Goal: Information Seeking & Learning: Learn about a topic

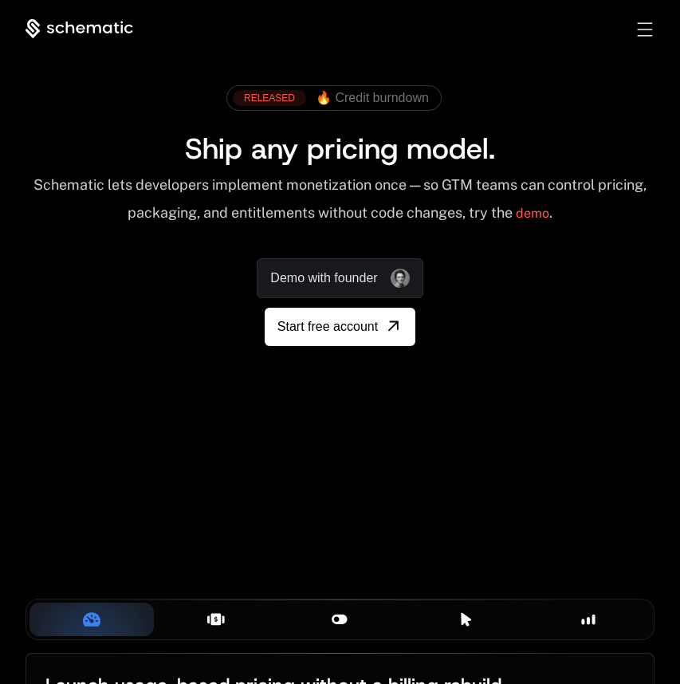
click at [648, 29] on div "Toggle menu" at bounding box center [644, 29] width 15 height 14
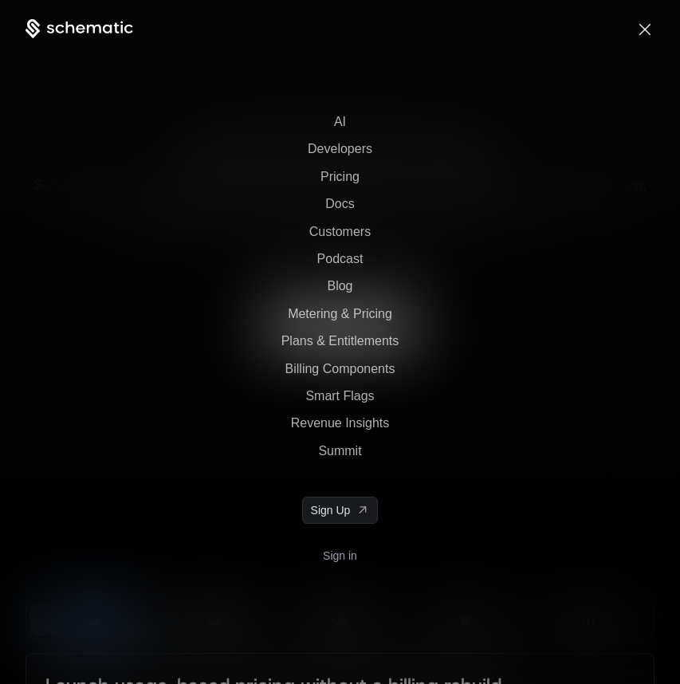
click at [553, 112] on nav "AI Developers Pricing Docs Customers Podcast Blog Metering & Pricing Plans & En…" at bounding box center [340, 380] width 680 height 684
click at [645, 26] on span "Toggle menu" at bounding box center [645, 29] width 12 height 12
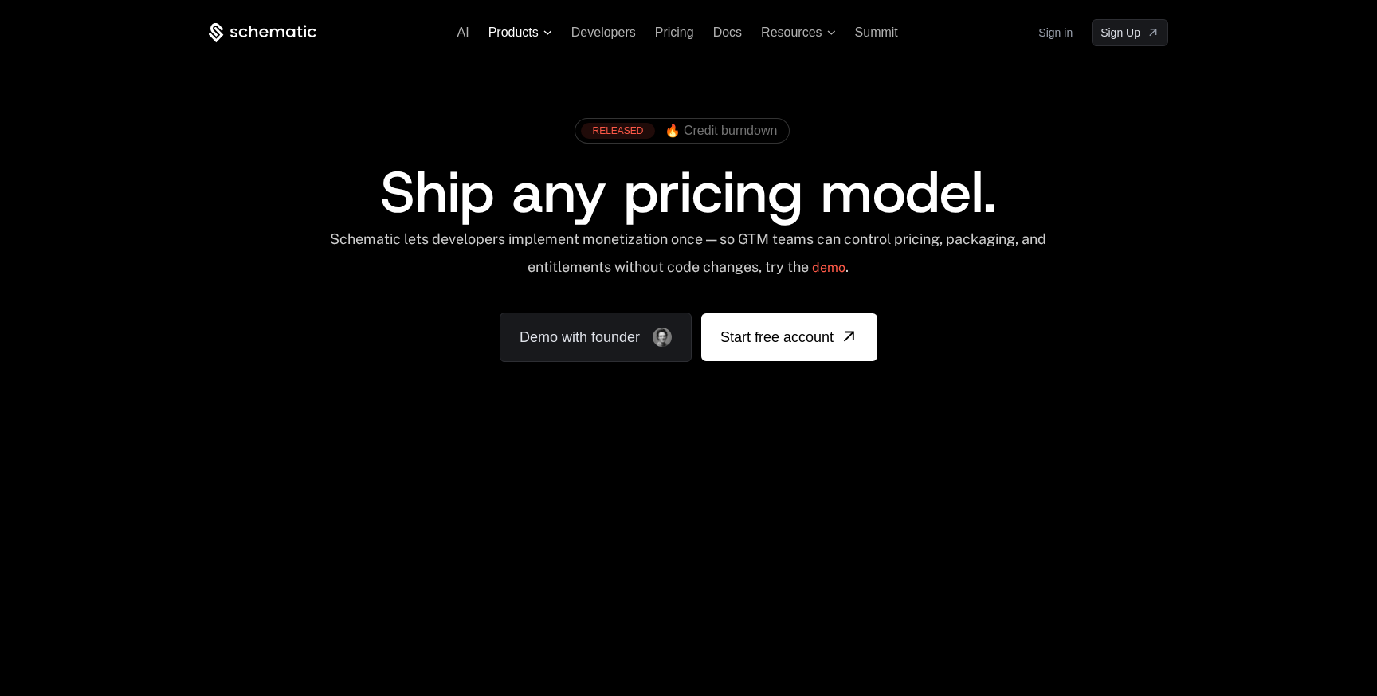
click at [521, 30] on span "Products" at bounding box center [513, 32] width 50 height 14
click at [541, 33] on span "Products" at bounding box center [520, 32] width 64 height 14
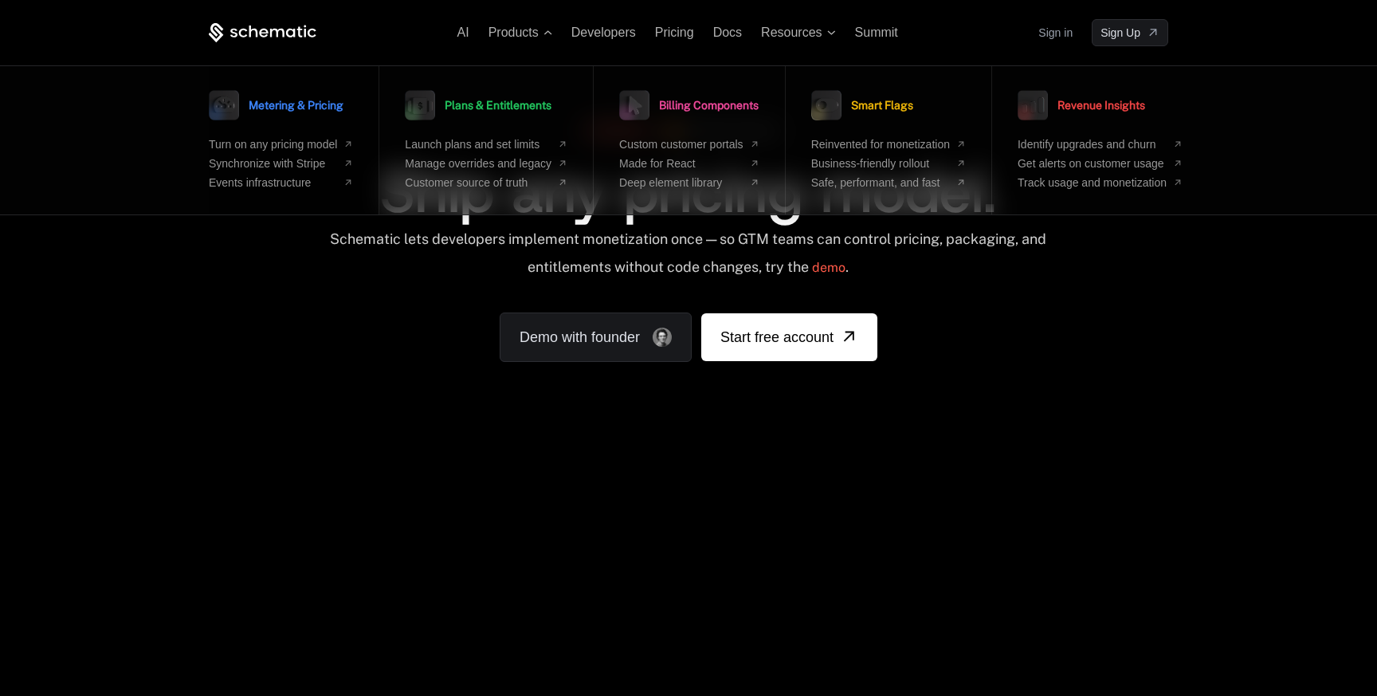
click at [319, 111] on span "Metering & Pricing" at bounding box center [296, 105] width 95 height 11
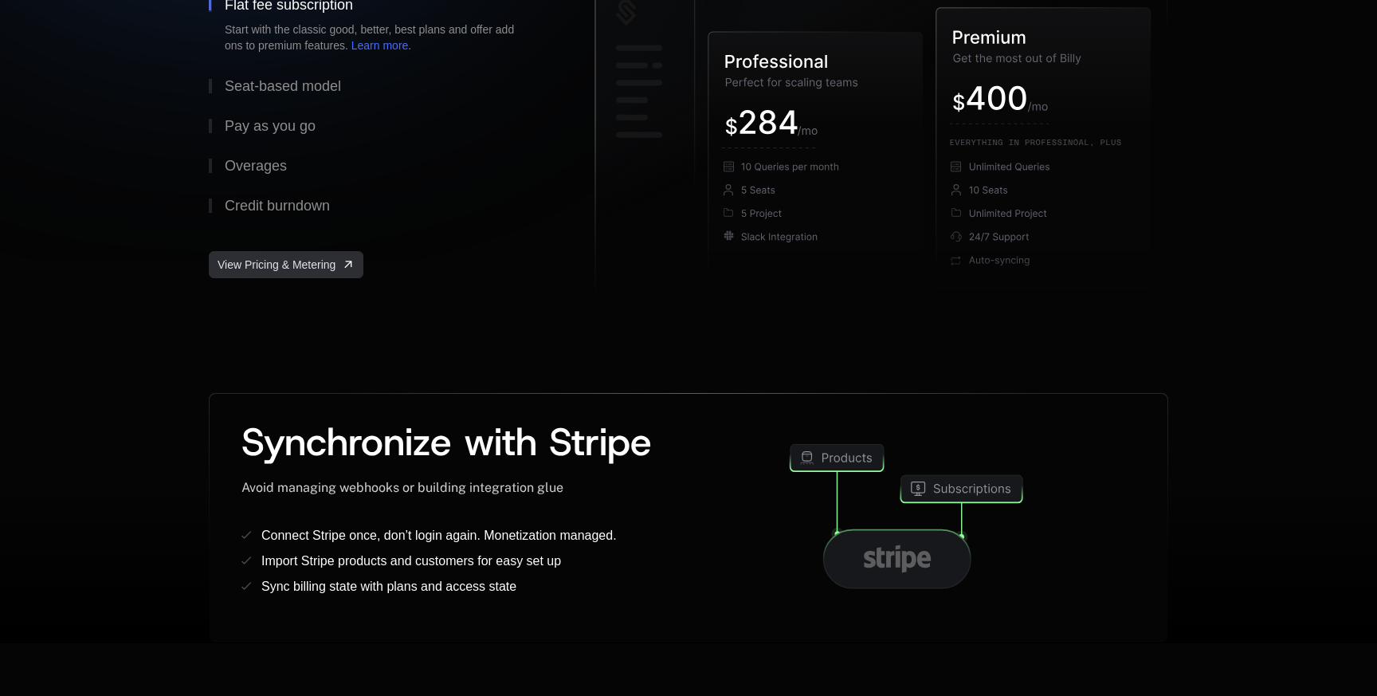
scroll to position [377, 0]
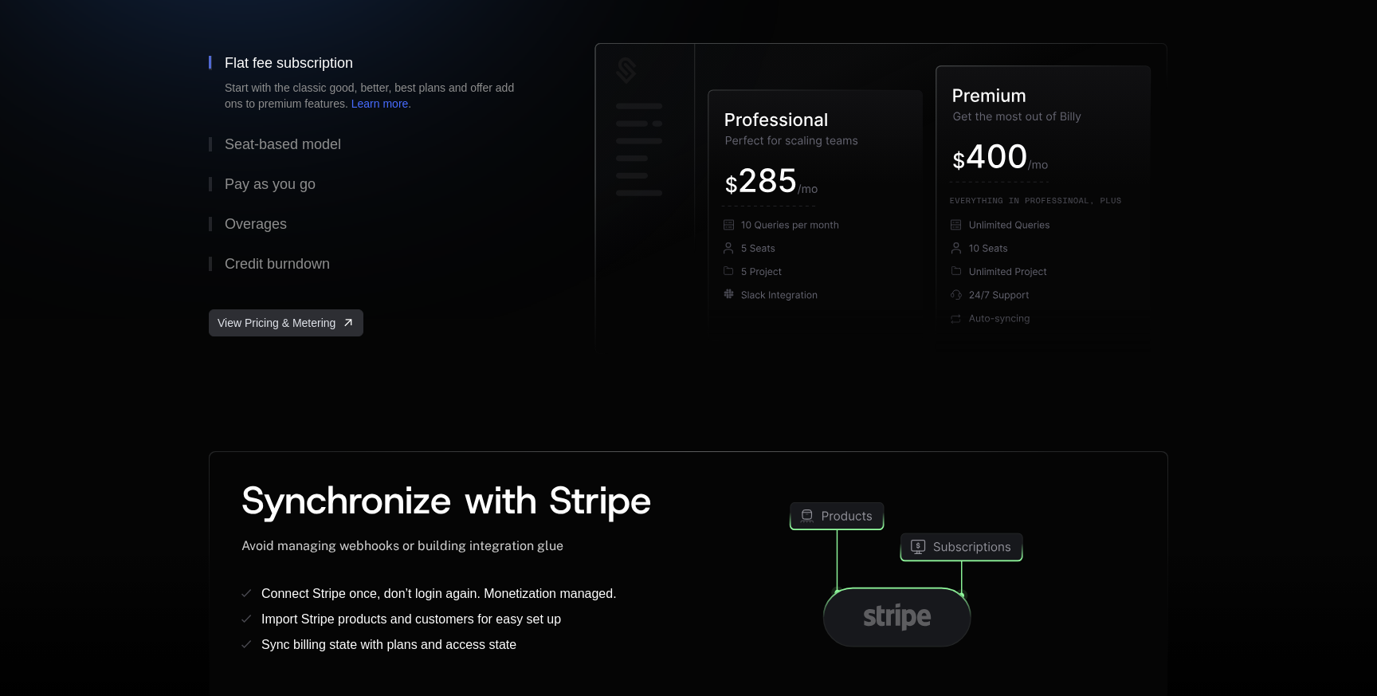
click at [283, 324] on span "View Pricing & Metering" at bounding box center [276, 323] width 118 height 16
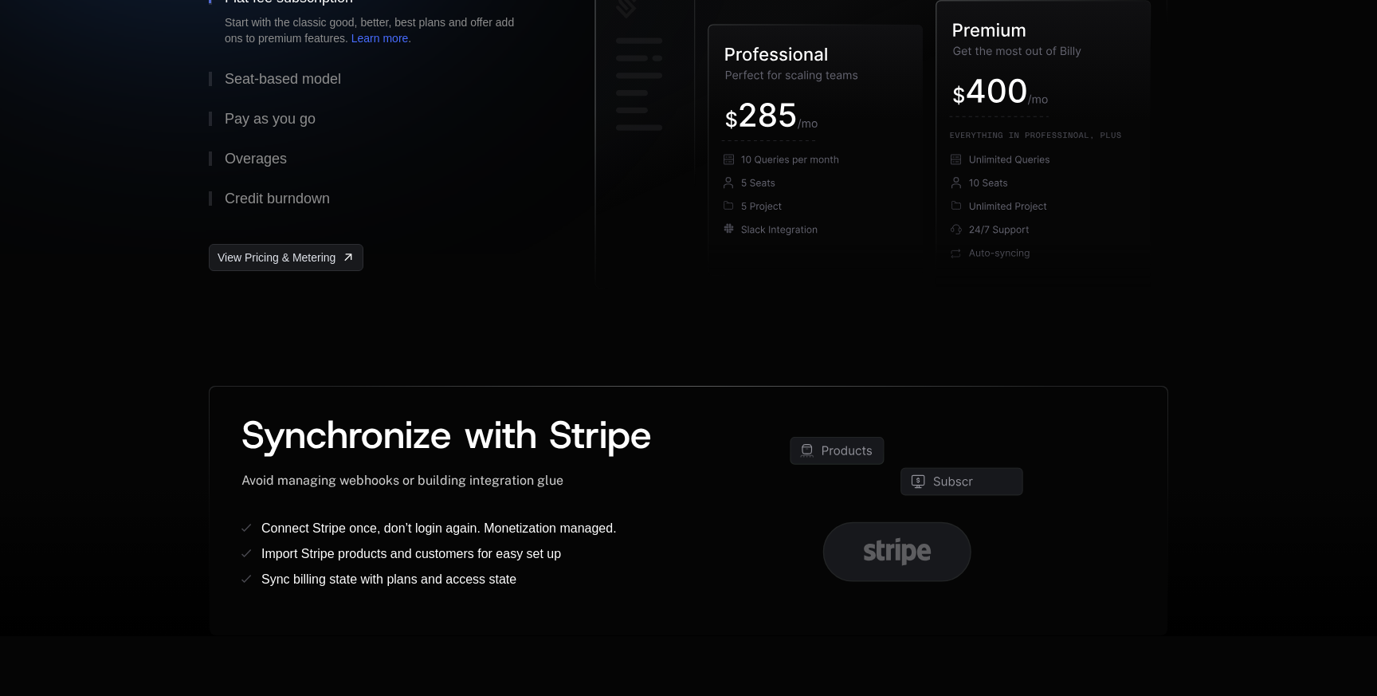
scroll to position [0, 0]
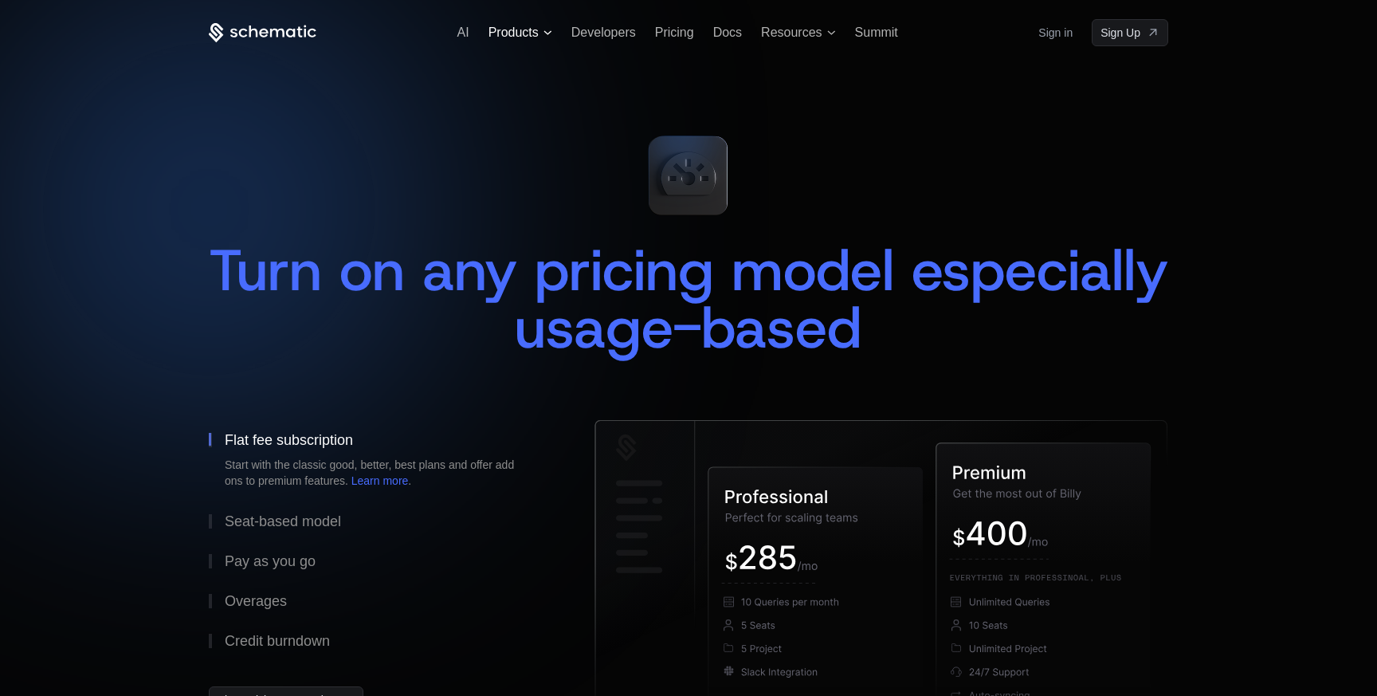
click at [534, 35] on span "Products" at bounding box center [513, 32] width 50 height 14
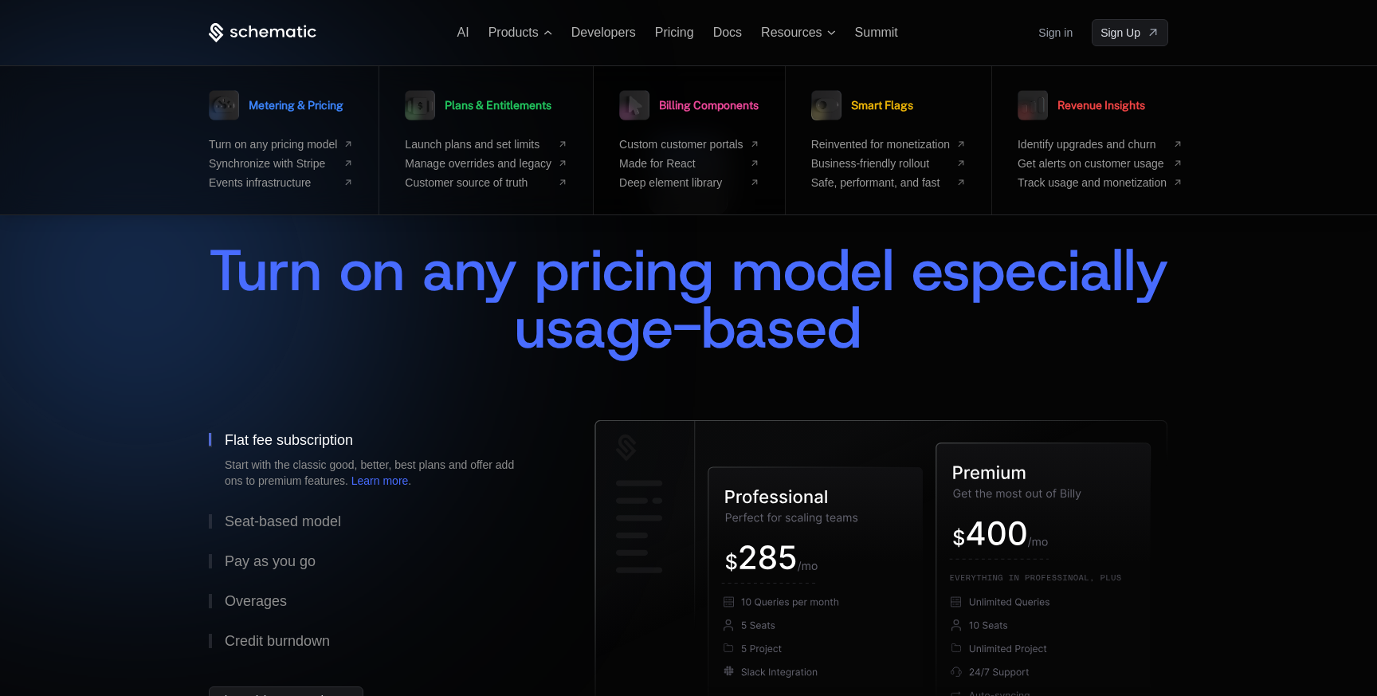
click at [676, 101] on span "Billing Components" at bounding box center [709, 105] width 100 height 11
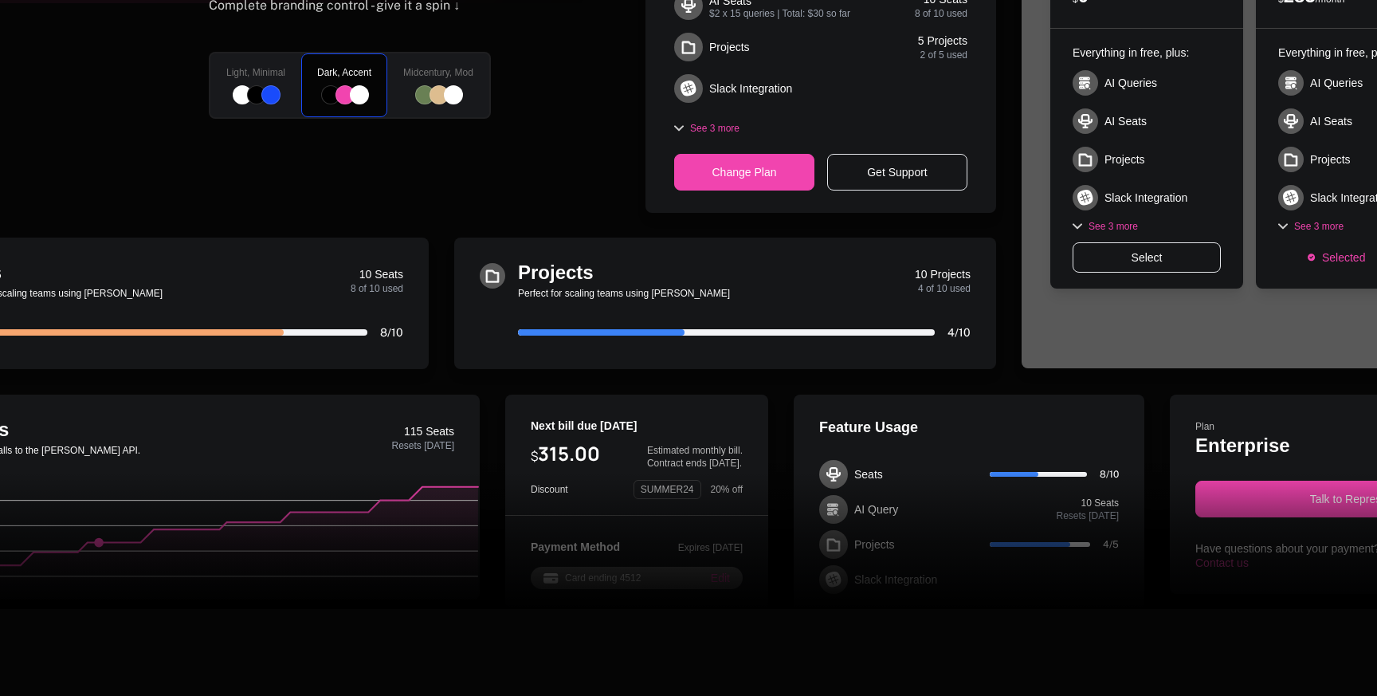
scroll to position [737, 0]
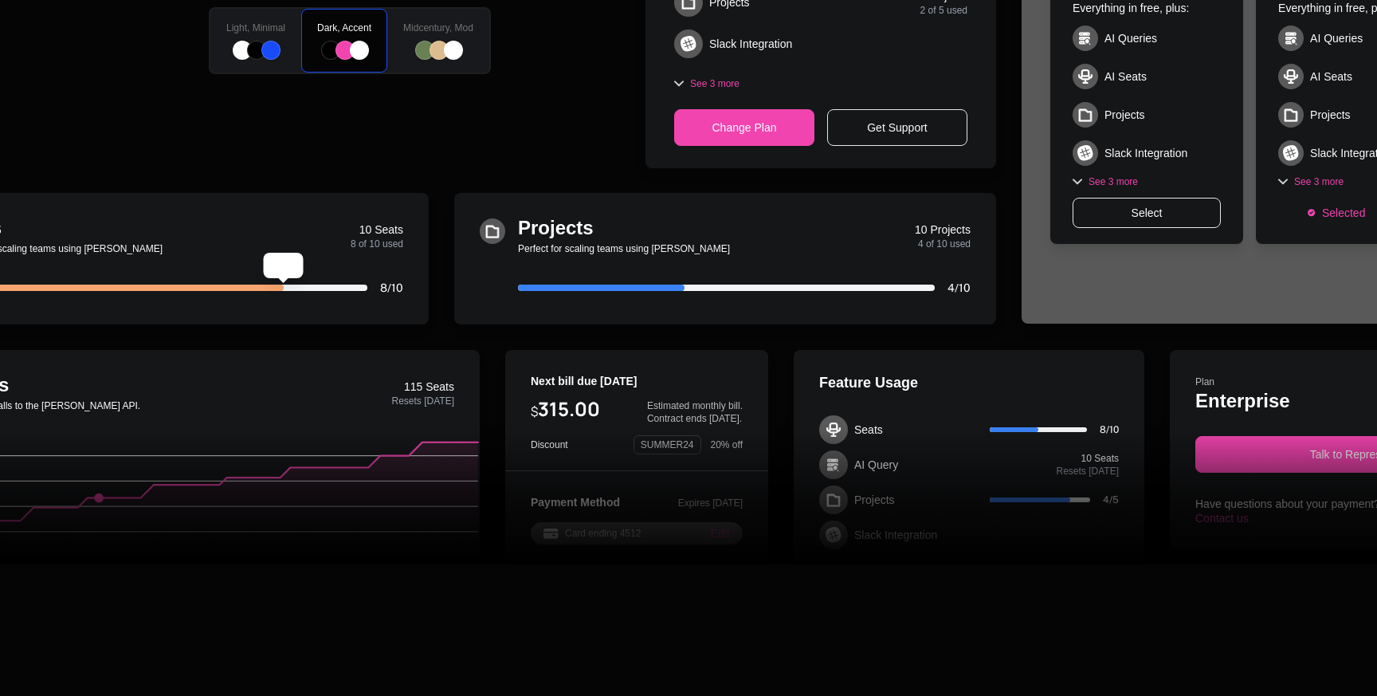
drag, startPoint x: 301, startPoint y: 285, endPoint x: 356, endPoint y: 285, distance: 55.0
click at [356, 285] on div at bounding box center [159, 287] width 417 height 6
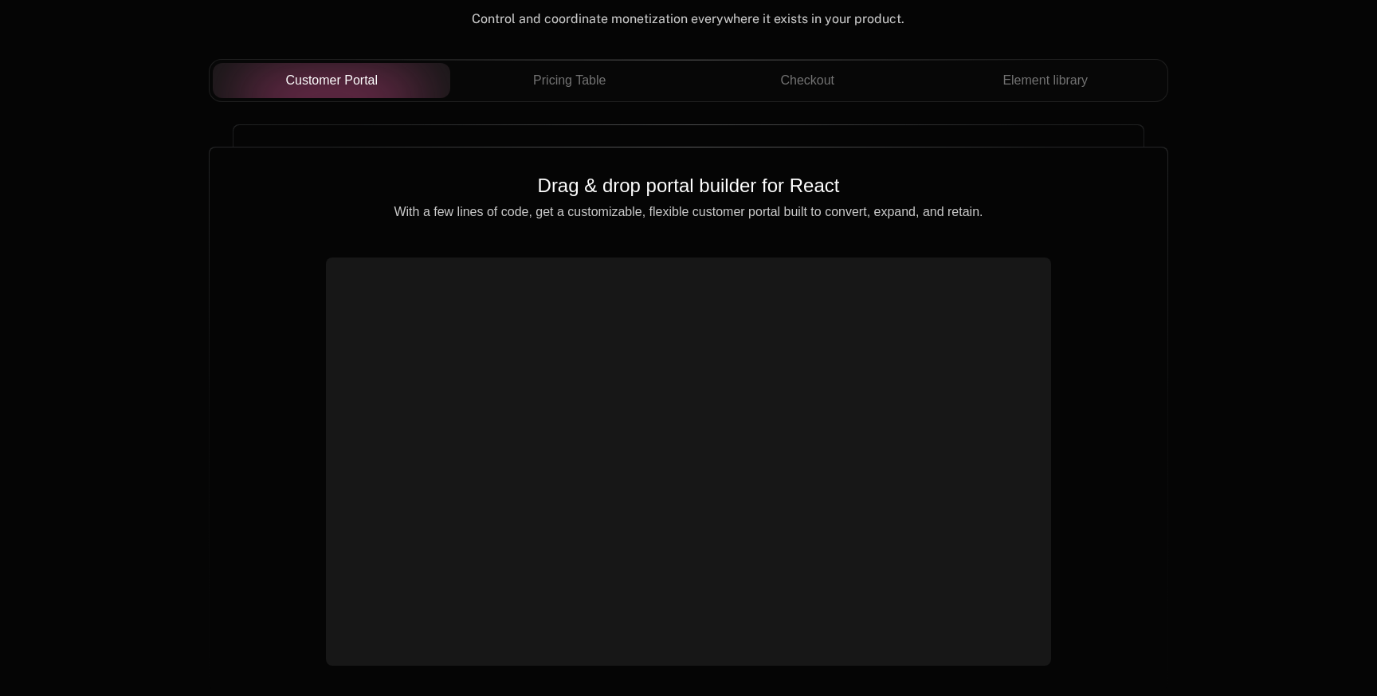
scroll to position [1066, 0]
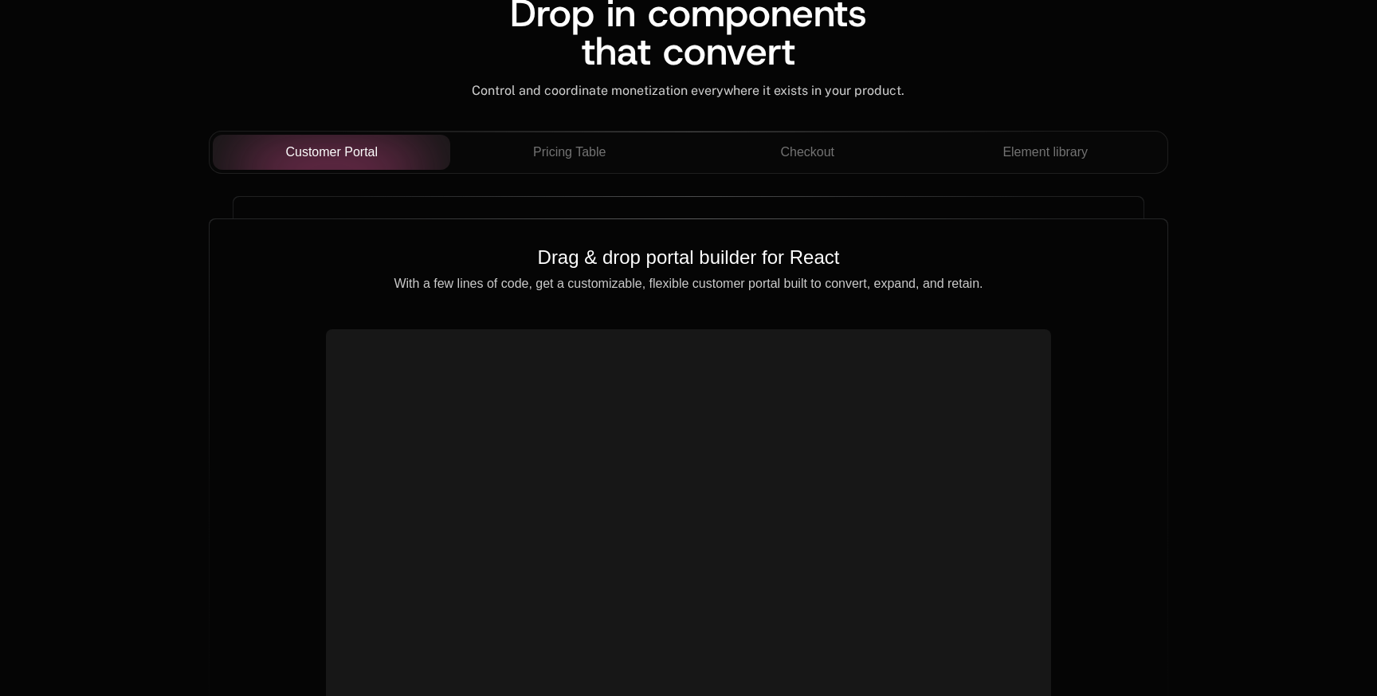
scroll to position [1445, 0]
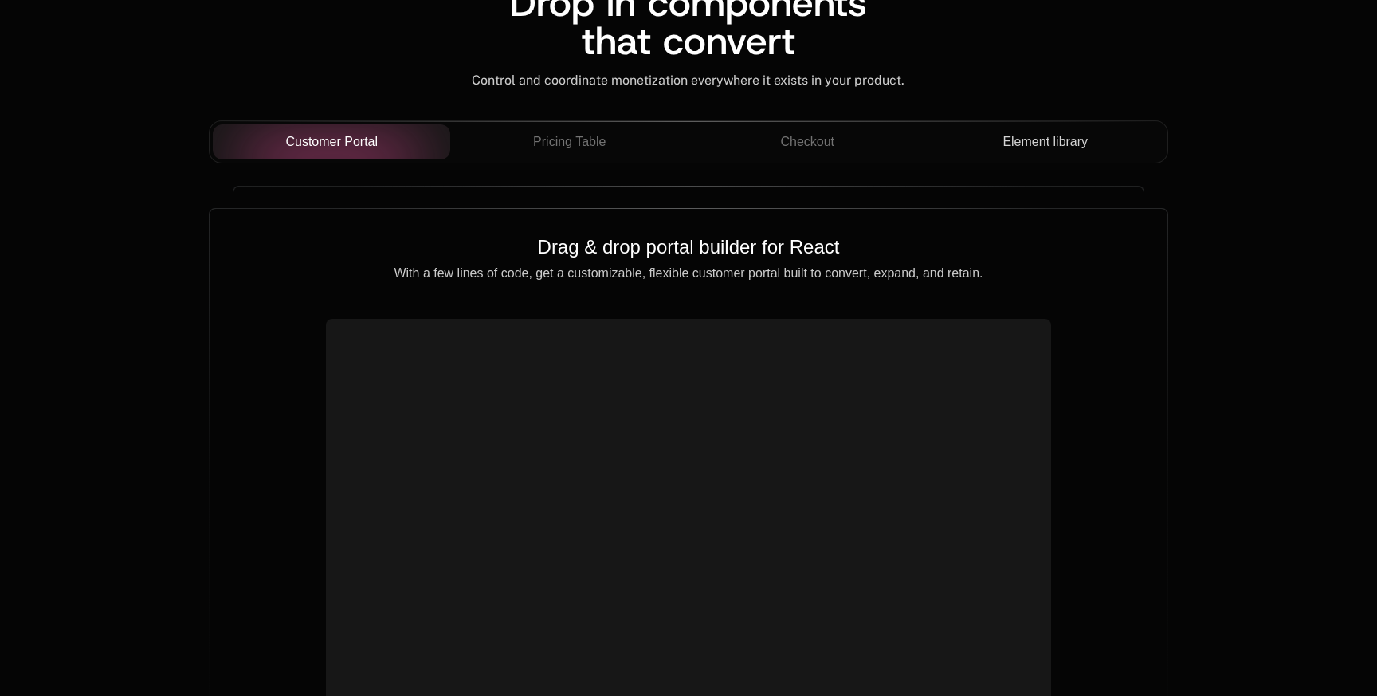
click at [1033, 150] on span "Element library" at bounding box center [1044, 141] width 85 height 19
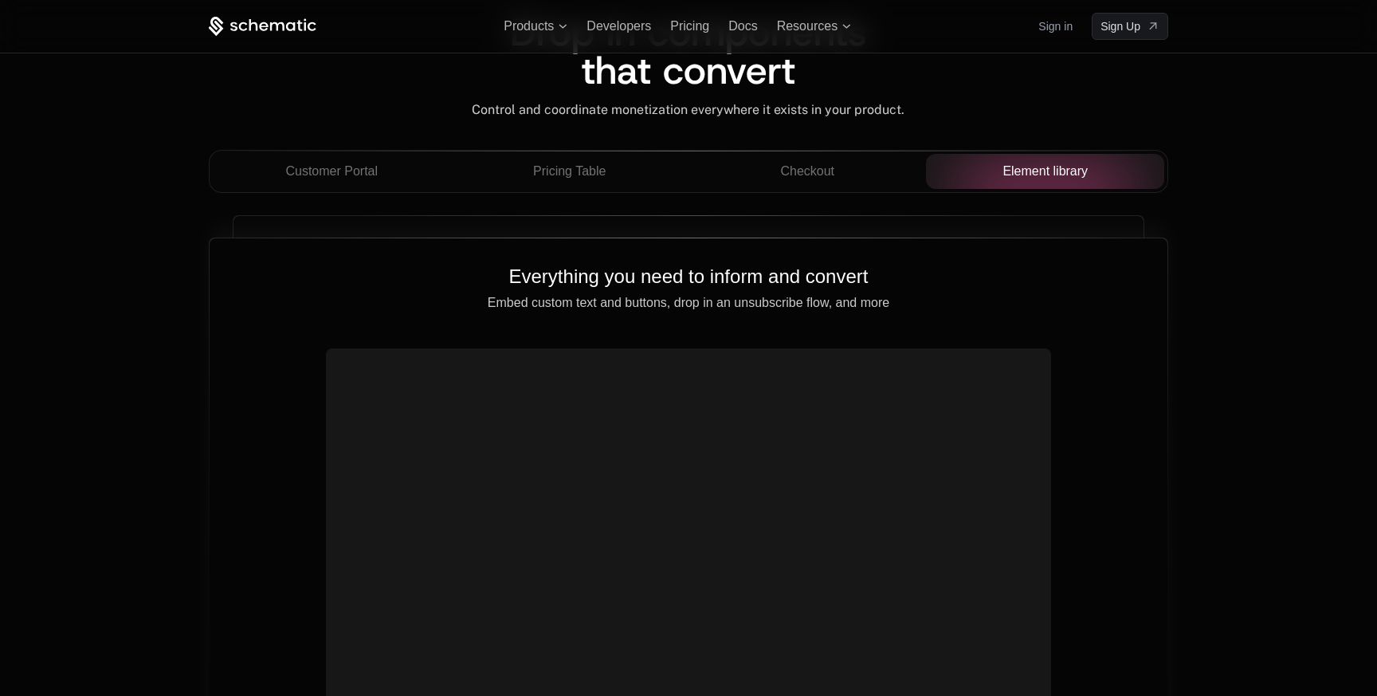
scroll to position [1404, 0]
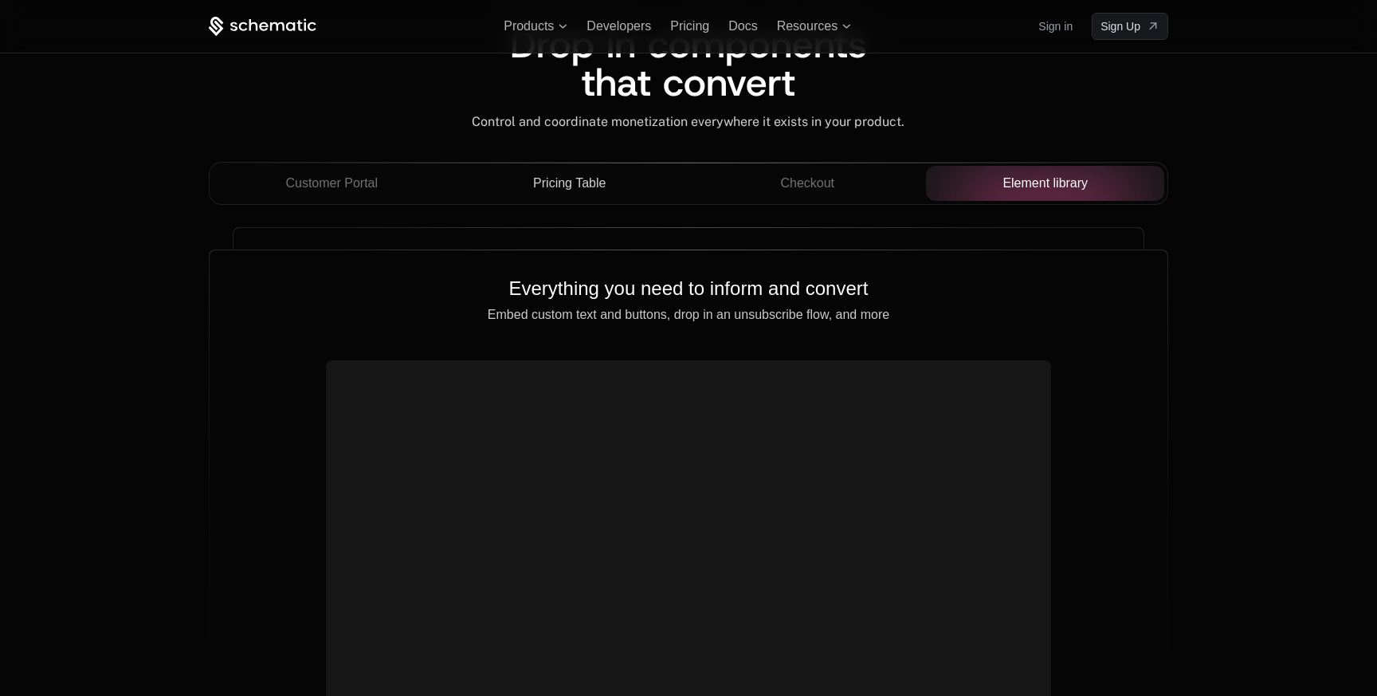
click at [604, 182] on span "Pricing Table" at bounding box center [569, 183] width 72 height 19
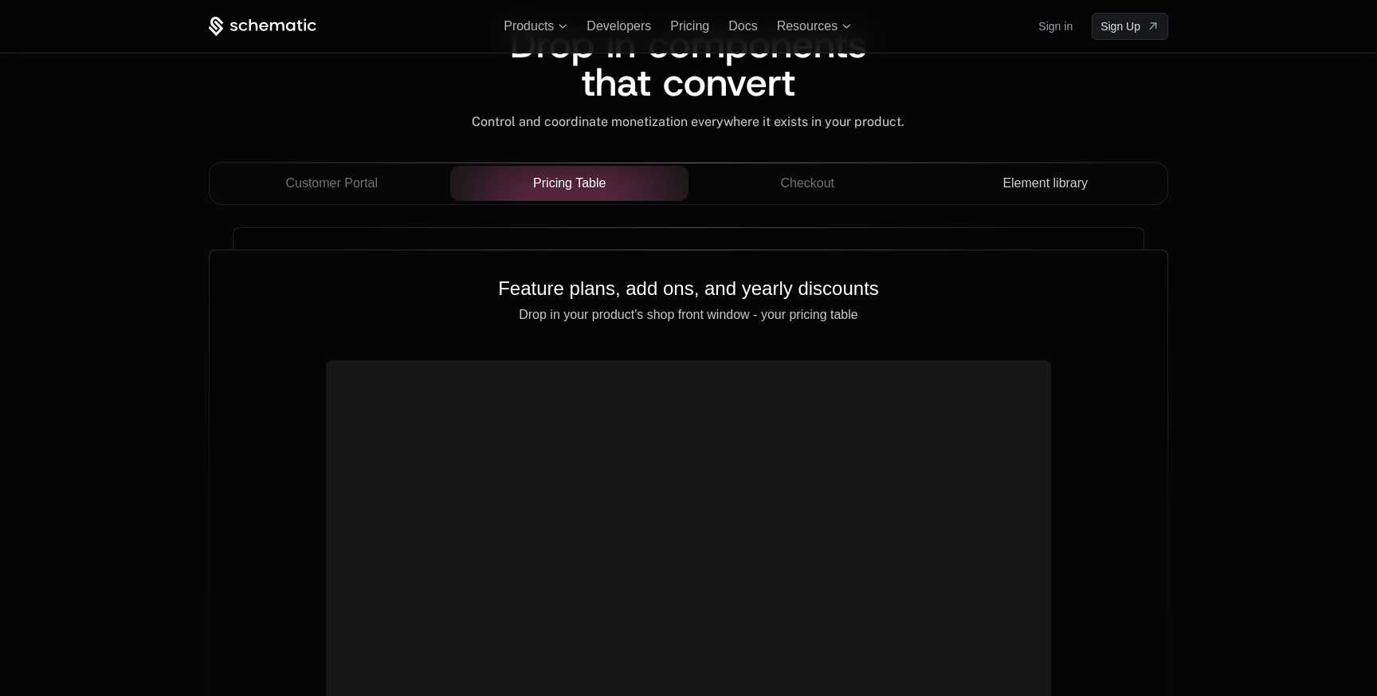
click at [327, 202] on div "Customer Portal Pricing Table Checkout Element library" at bounding box center [688, 183] width 959 height 43
click at [315, 190] on span "Customer Portal" at bounding box center [331, 183] width 92 height 19
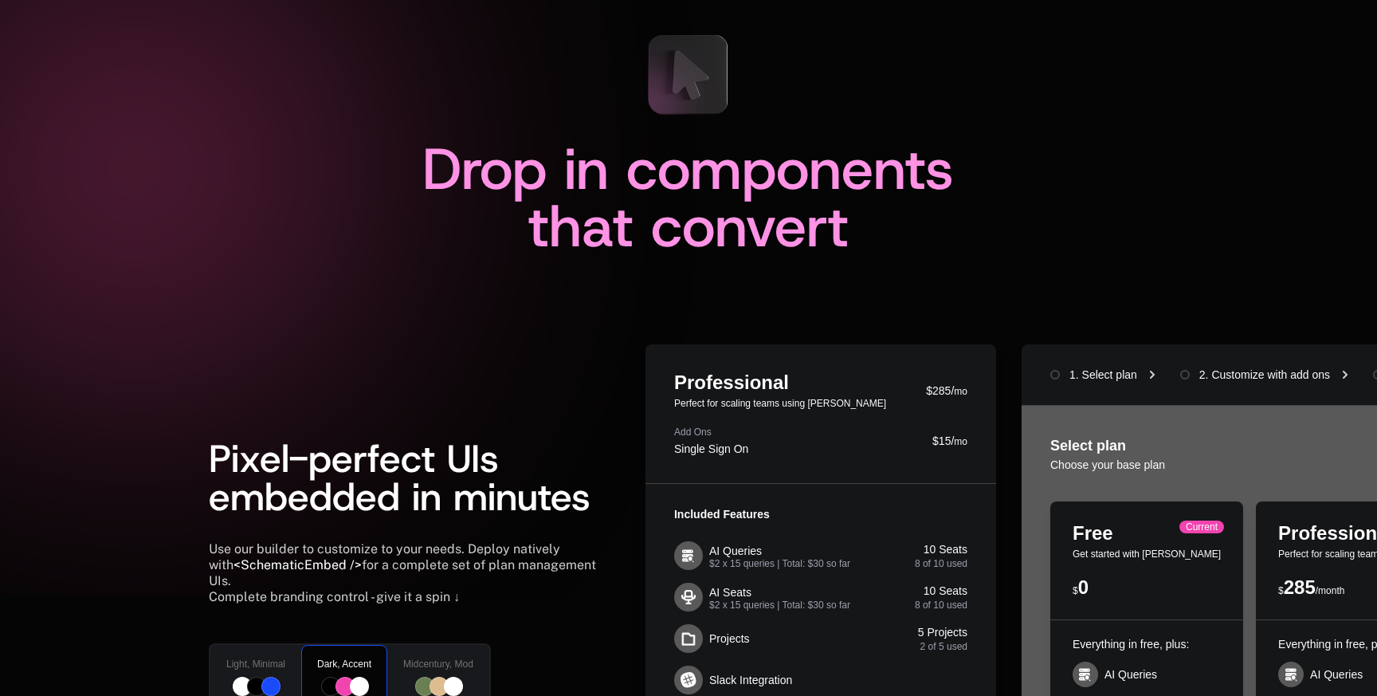
scroll to position [0, 0]
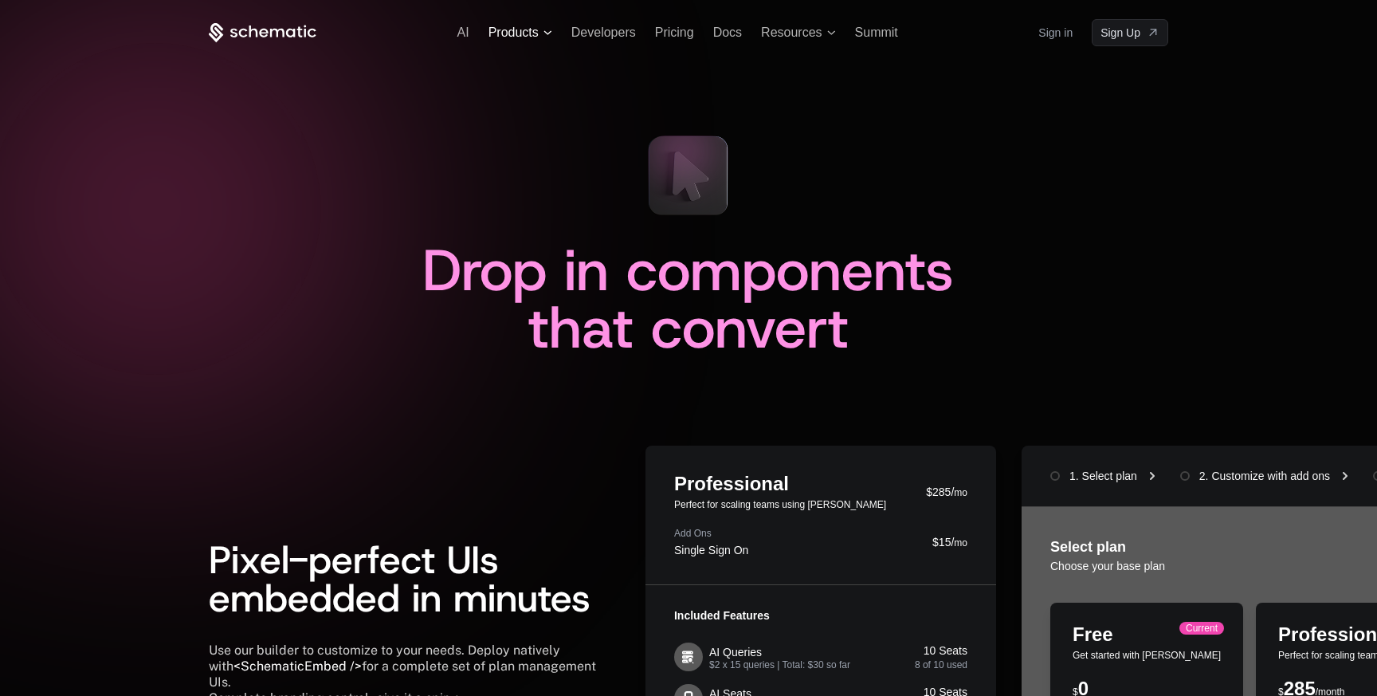
click at [535, 28] on span "Products" at bounding box center [513, 32] width 50 height 14
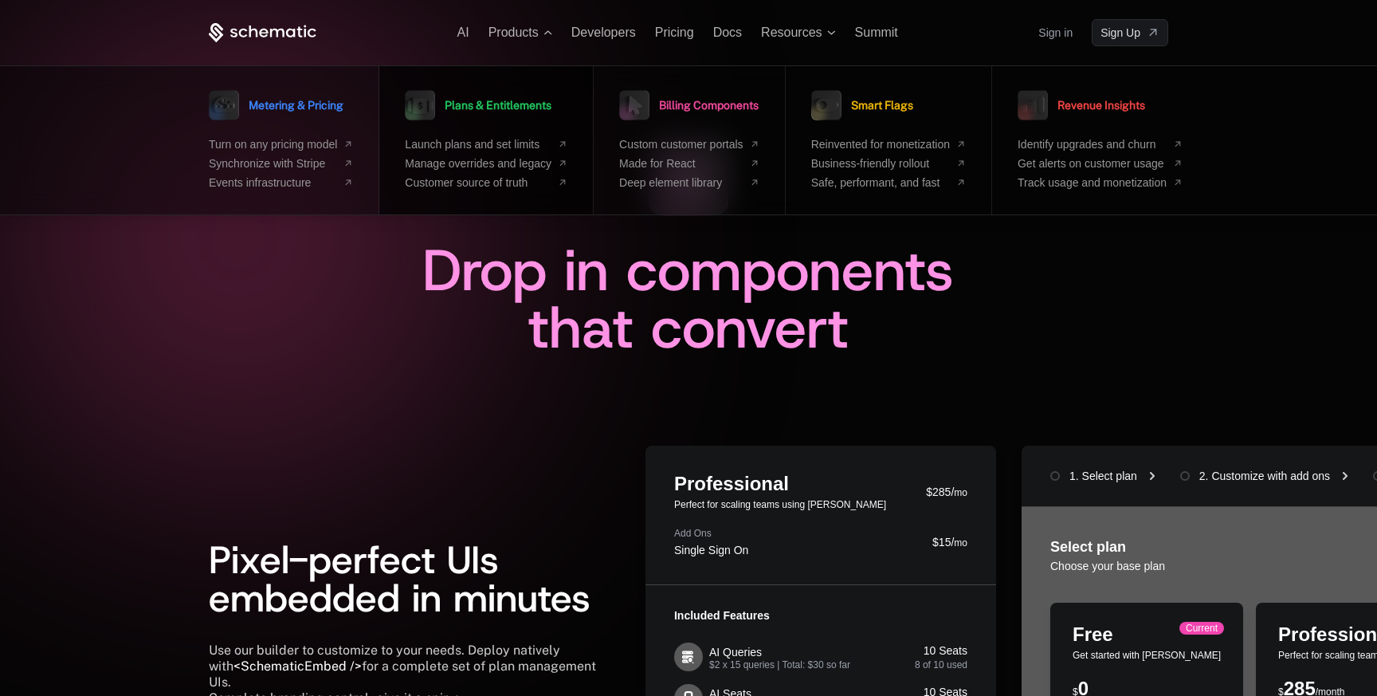
click at [514, 108] on span "Plans & Entitlements" at bounding box center [498, 105] width 107 height 11
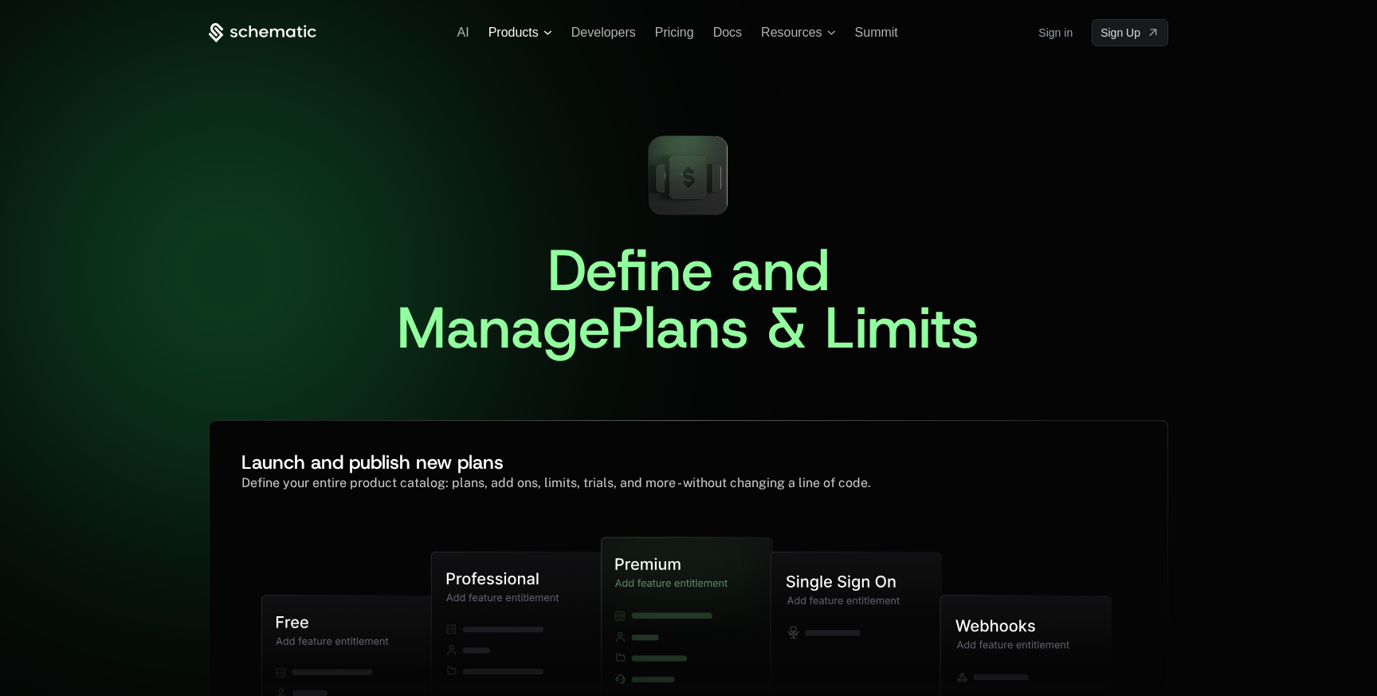
click at [547, 35] on span "Products" at bounding box center [520, 32] width 64 height 14
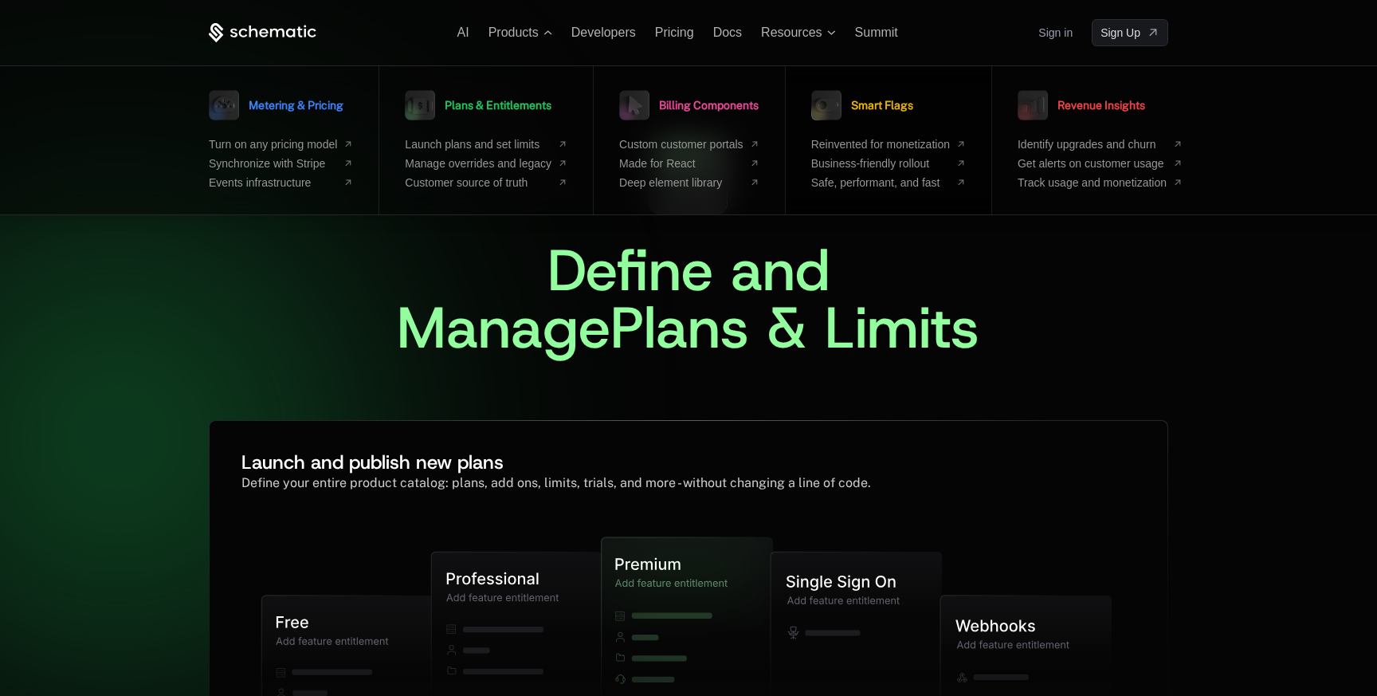
click at [853, 112] on link "Smart Flags" at bounding box center [862, 105] width 102 height 40
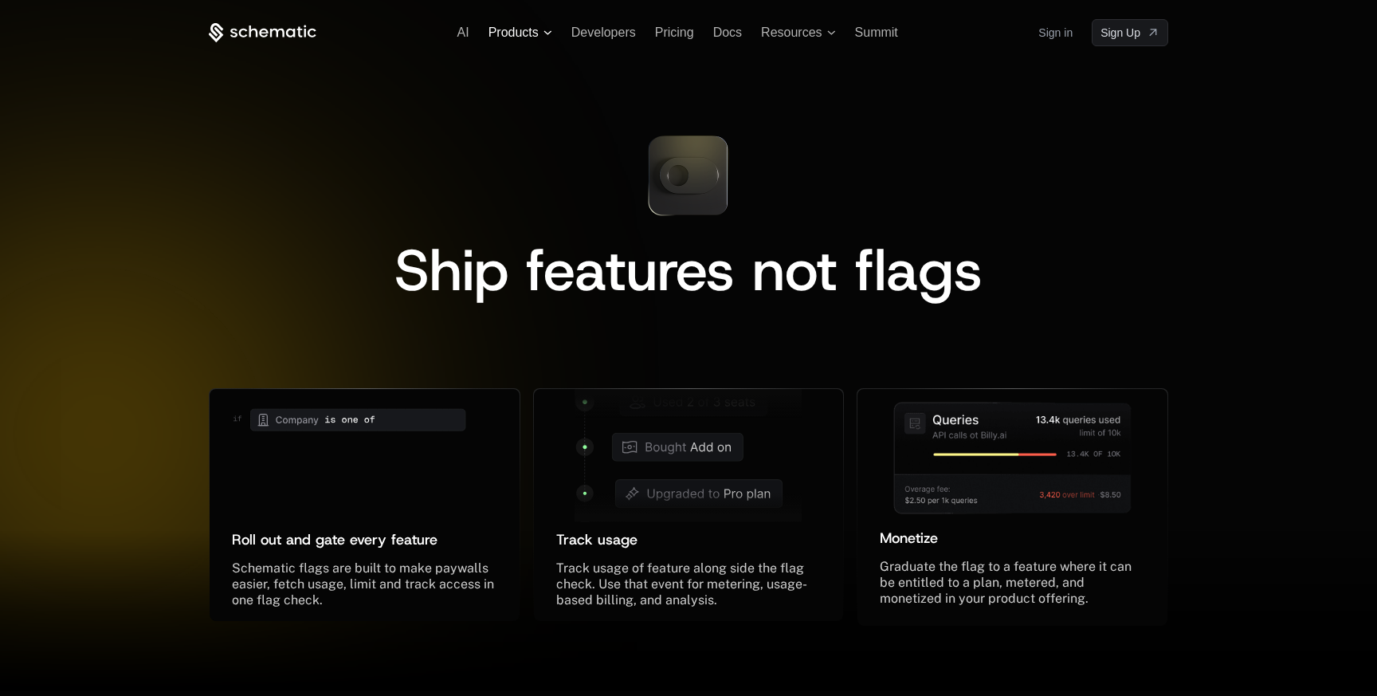
click at [550, 34] on icon at bounding box center [547, 32] width 9 height 5
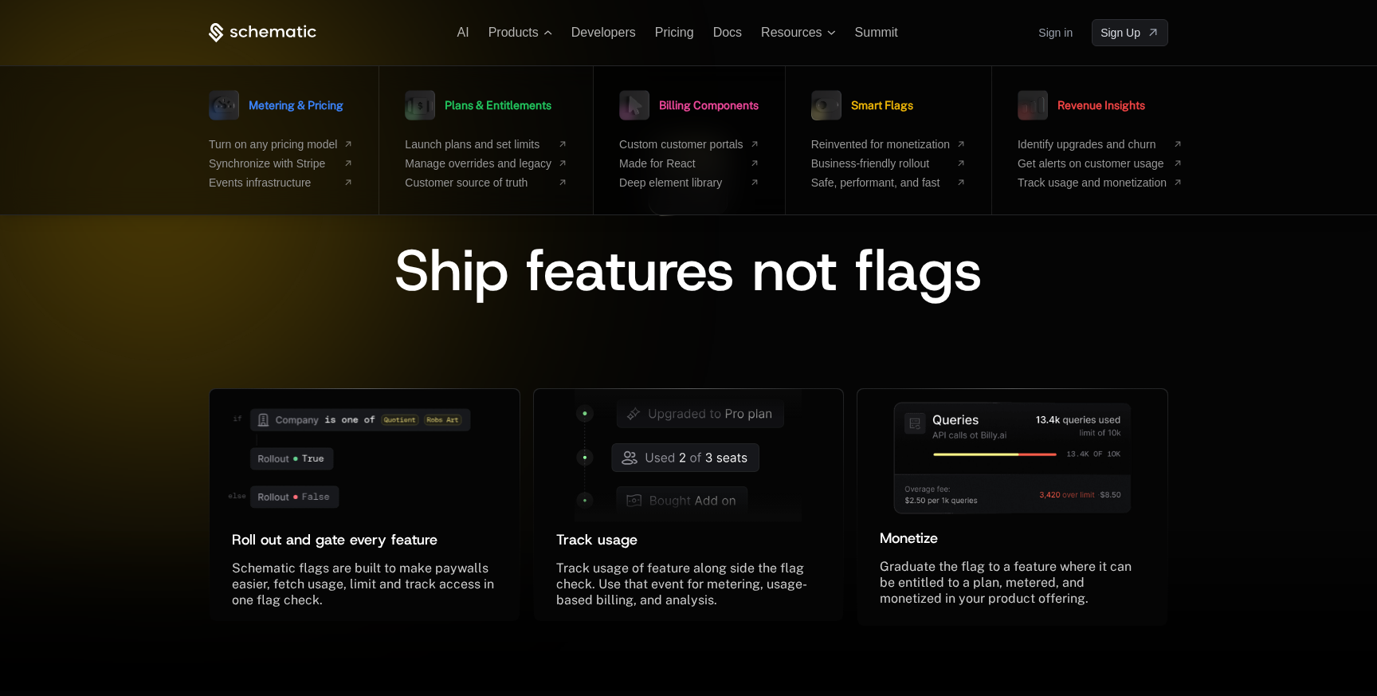
click at [715, 106] on span "Billing Components" at bounding box center [709, 105] width 100 height 11
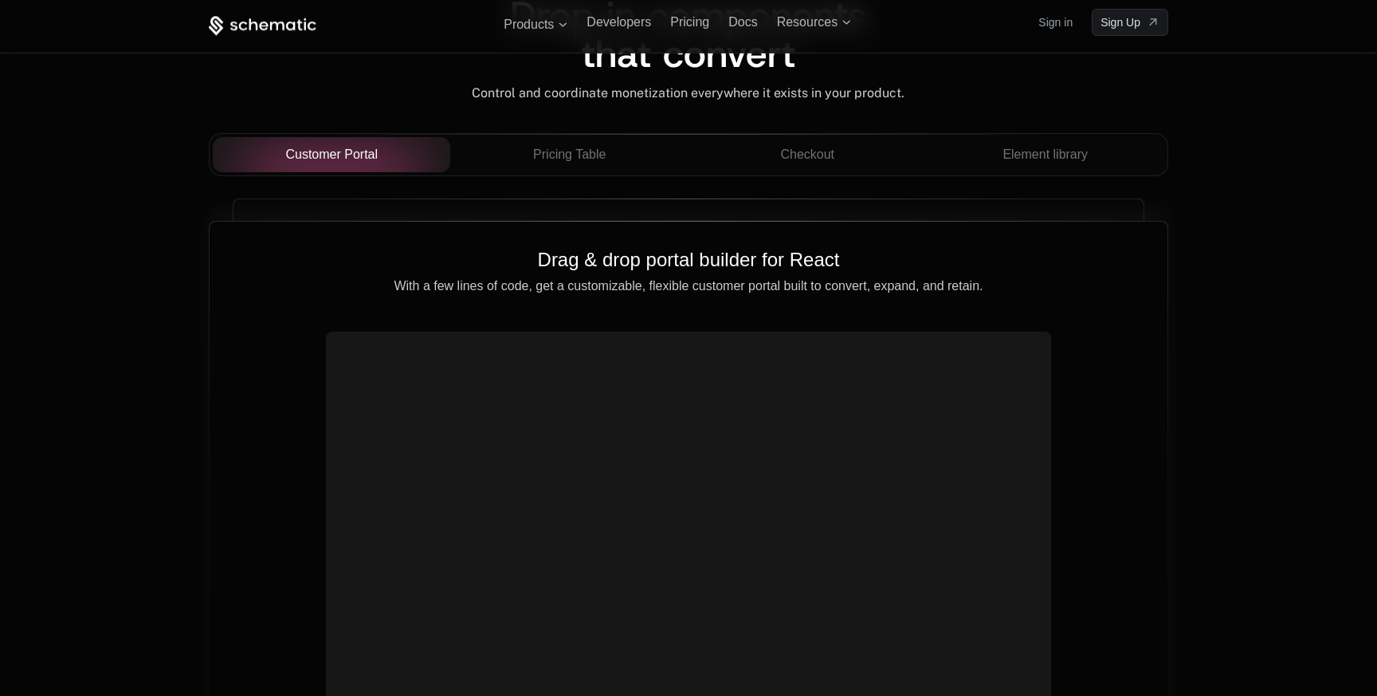
scroll to position [1421, 0]
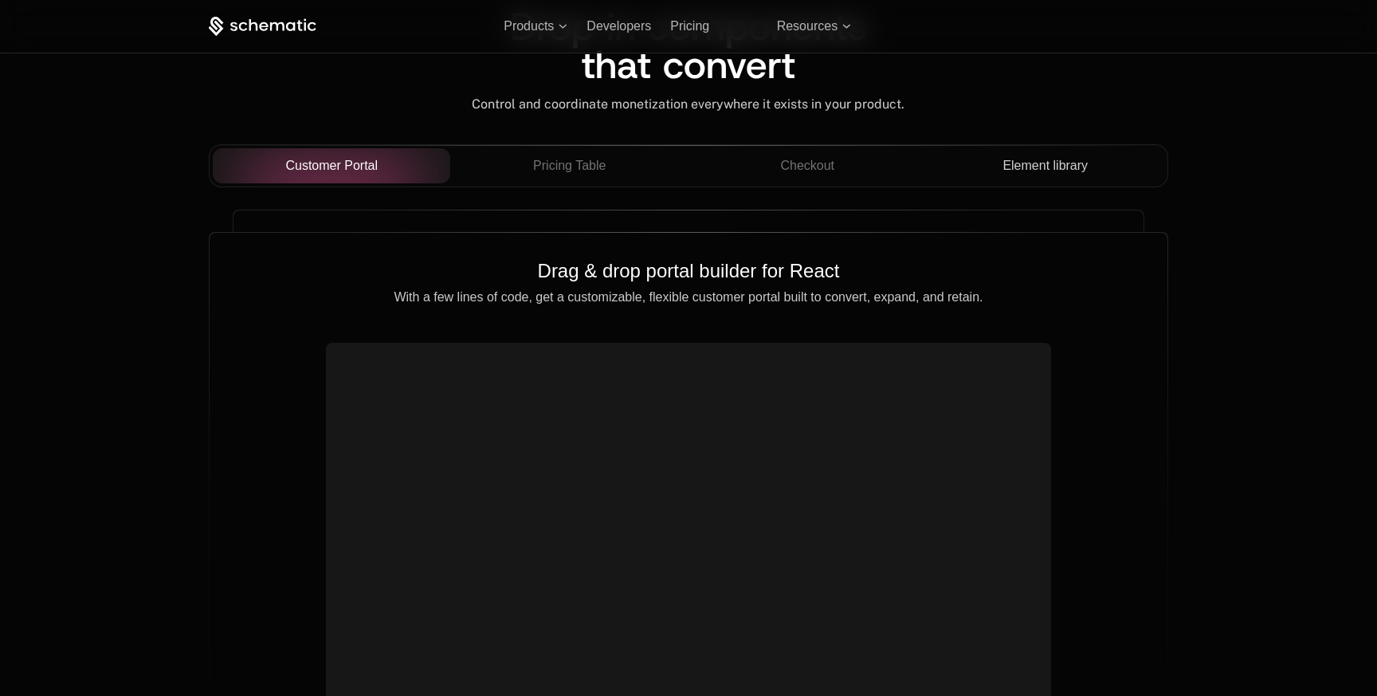
click at [1012, 156] on span "Element library" at bounding box center [1044, 165] width 85 height 19
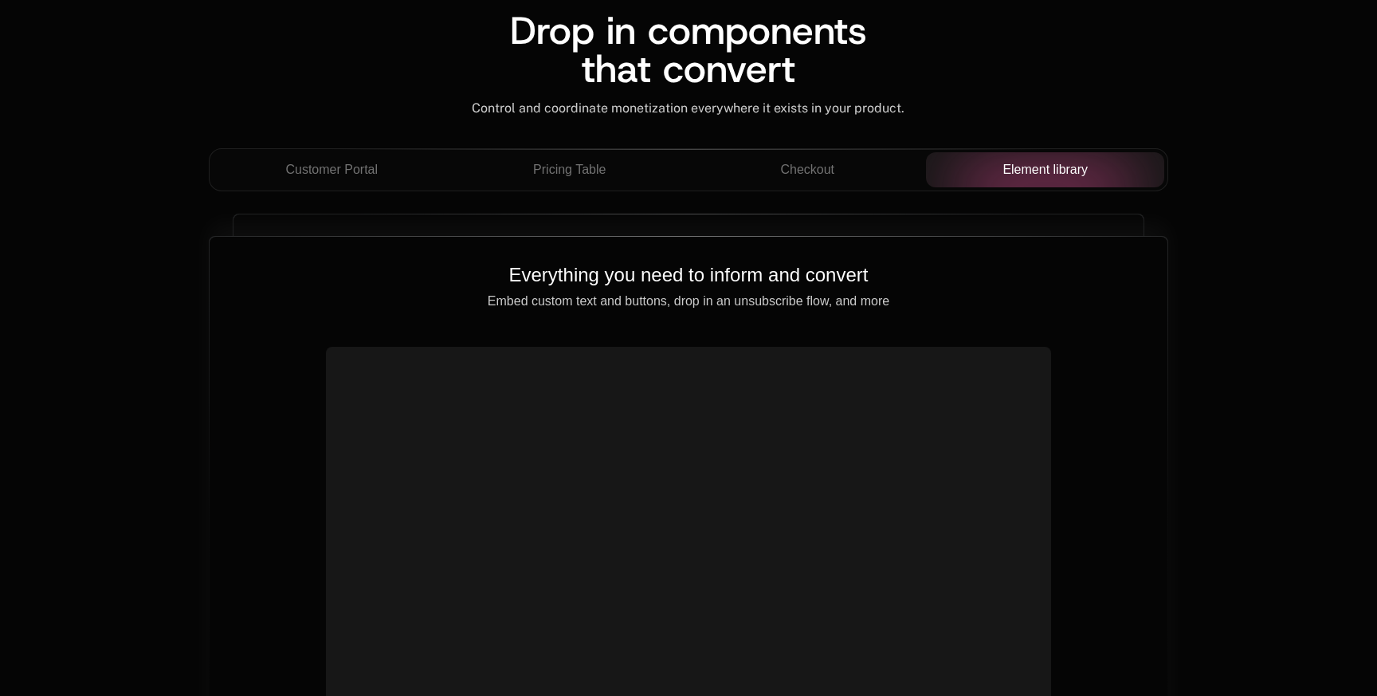
scroll to position [1266, 0]
